Goal: Transaction & Acquisition: Purchase product/service

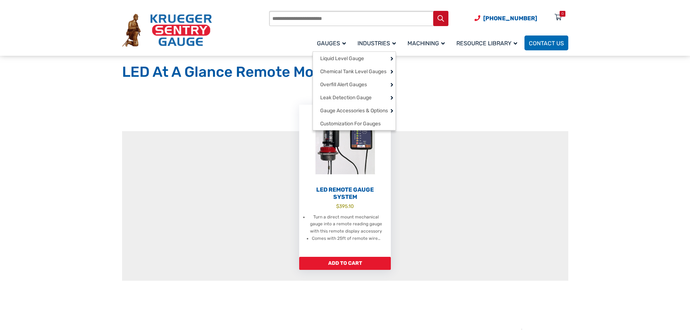
click at [325, 43] on span "Gauges" at bounding box center [331, 43] width 29 height 7
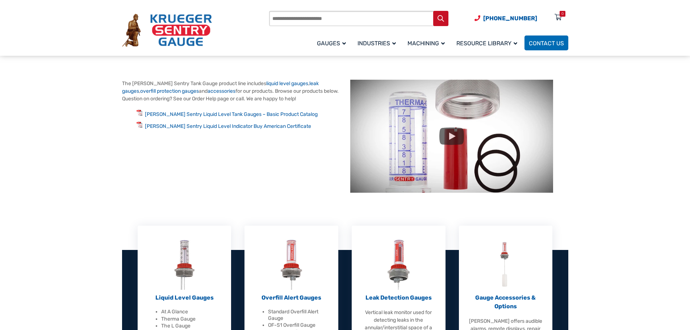
scroll to position [181, 0]
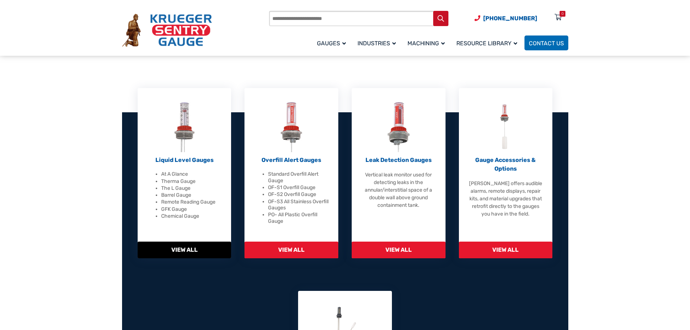
click at [194, 249] on span "View All" at bounding box center [185, 249] width 94 height 17
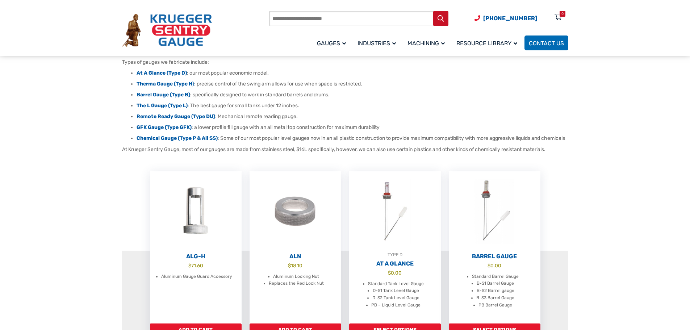
scroll to position [217, 0]
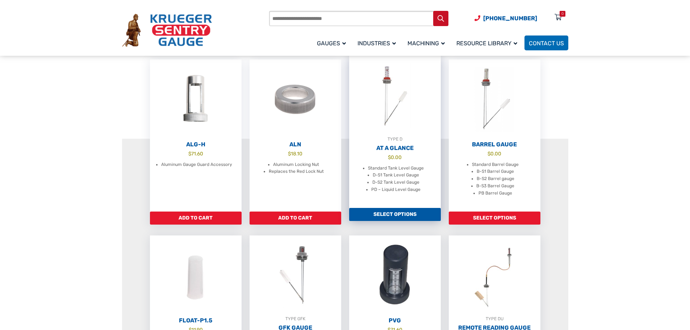
click at [394, 216] on link "Select options" at bounding box center [395, 214] width 92 height 13
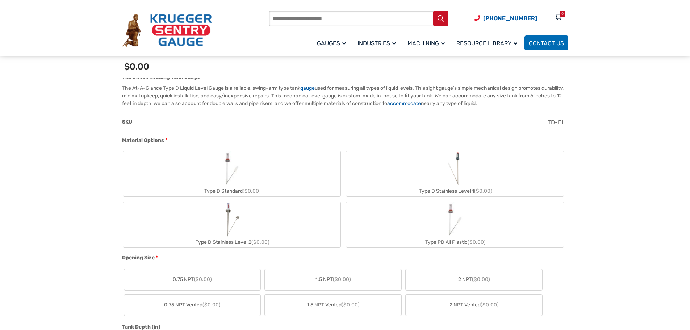
scroll to position [217, 0]
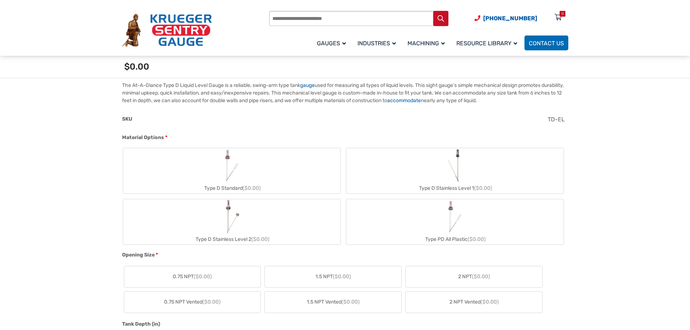
click at [253, 170] on label "Type D Standard ($0.00)" at bounding box center [231, 170] width 217 height 45
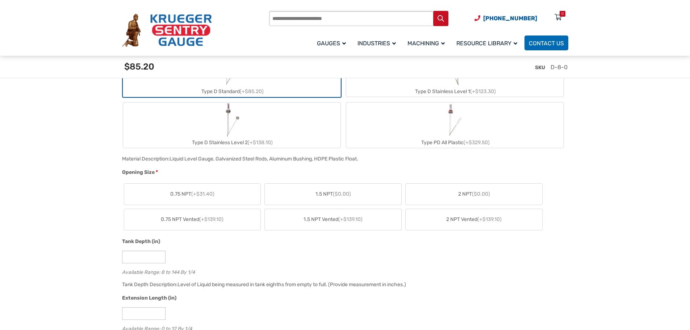
scroll to position [326, 0]
click at [434, 196] on label "2 NPT ($0.00)" at bounding box center [473, 191] width 136 height 21
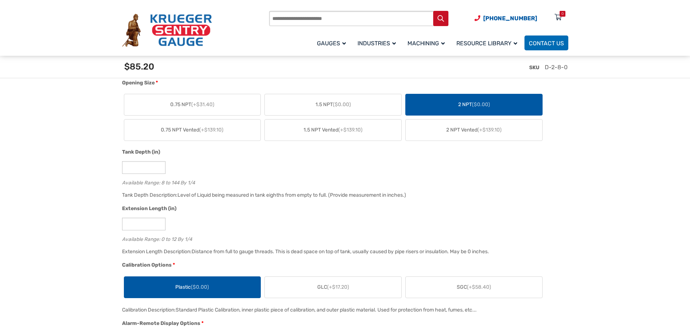
scroll to position [434, 0]
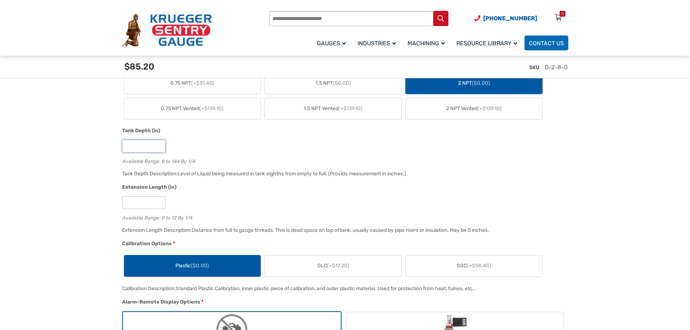
click at [159, 148] on input "*" at bounding box center [143, 146] width 43 height 13
